Goal: Task Accomplishment & Management: Use online tool/utility

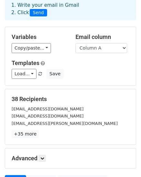
scroll to position [64, 0]
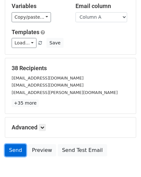
click at [13, 147] on link "Send" at bounding box center [15, 150] width 21 height 12
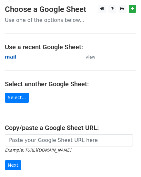
click at [12, 58] on strong "mail" at bounding box center [11, 57] width 12 height 6
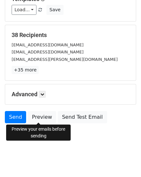
scroll to position [98, 0]
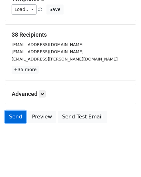
click at [7, 117] on link "Send" at bounding box center [15, 117] width 21 height 12
